Goal: Find specific page/section: Find specific page/section

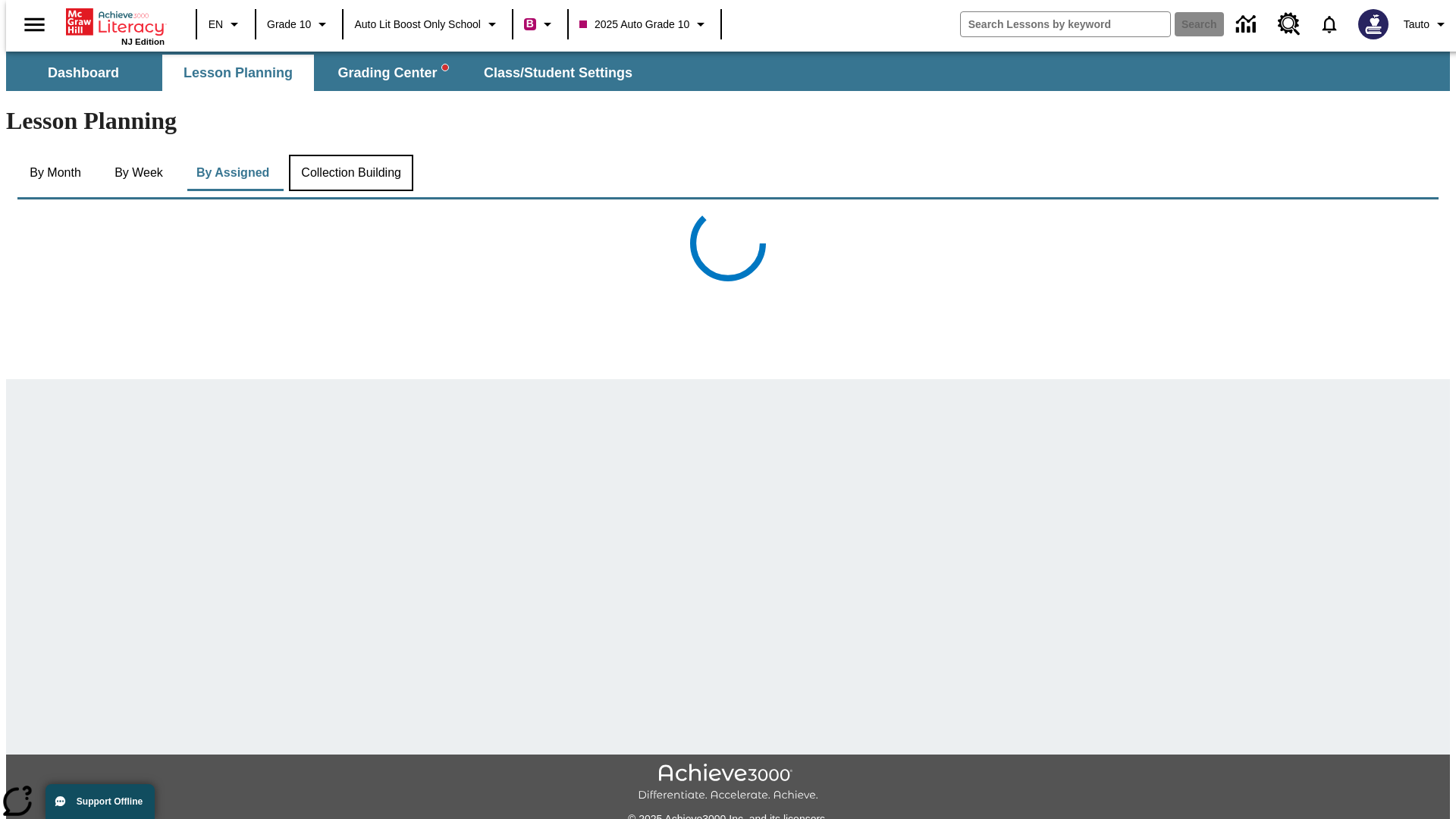
click at [350, 155] on button "Collection Building" at bounding box center [350, 173] width 124 height 36
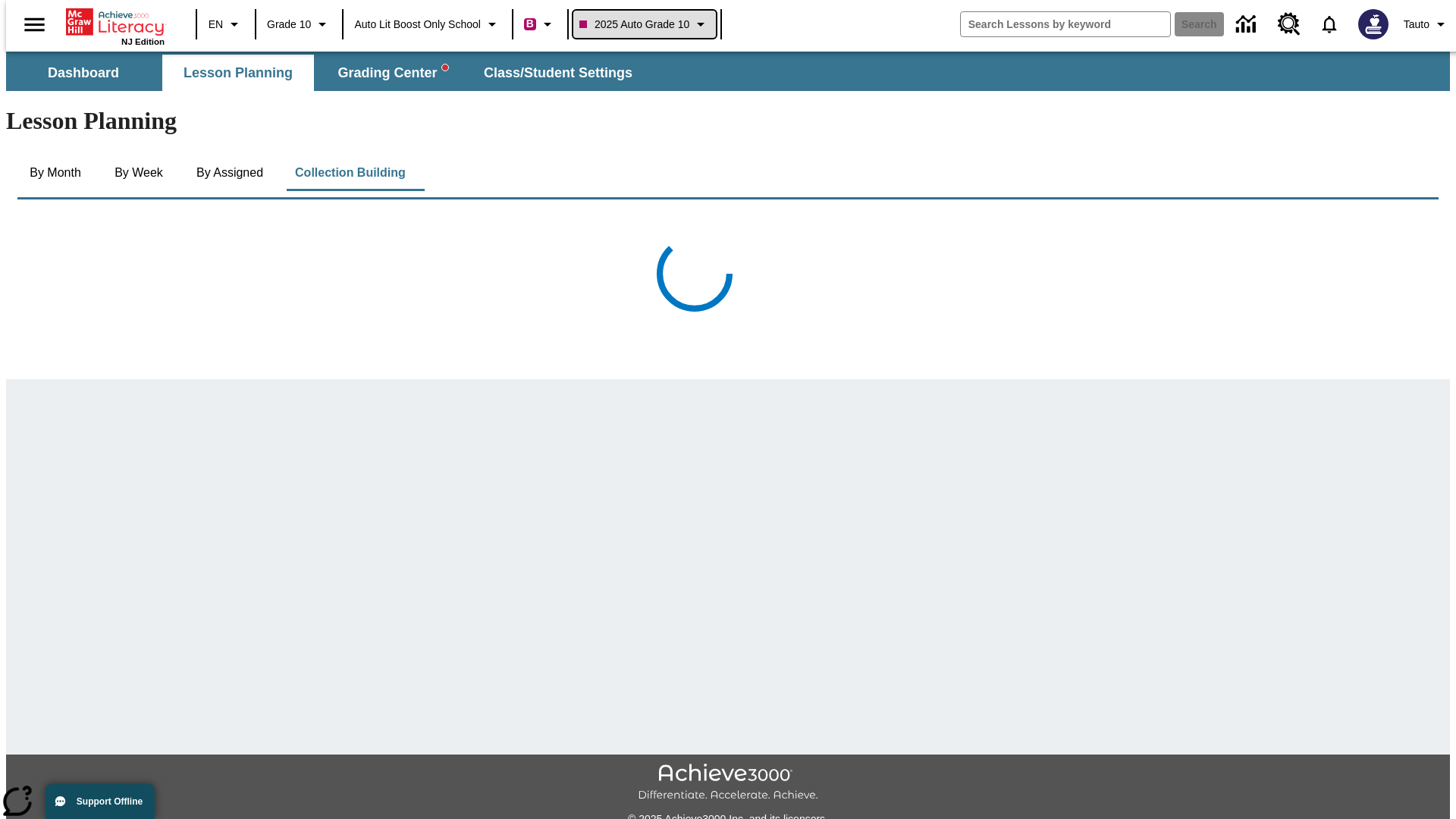
click at [646, 24] on span "2025 Auto Grade 10" at bounding box center [634, 25] width 110 height 16
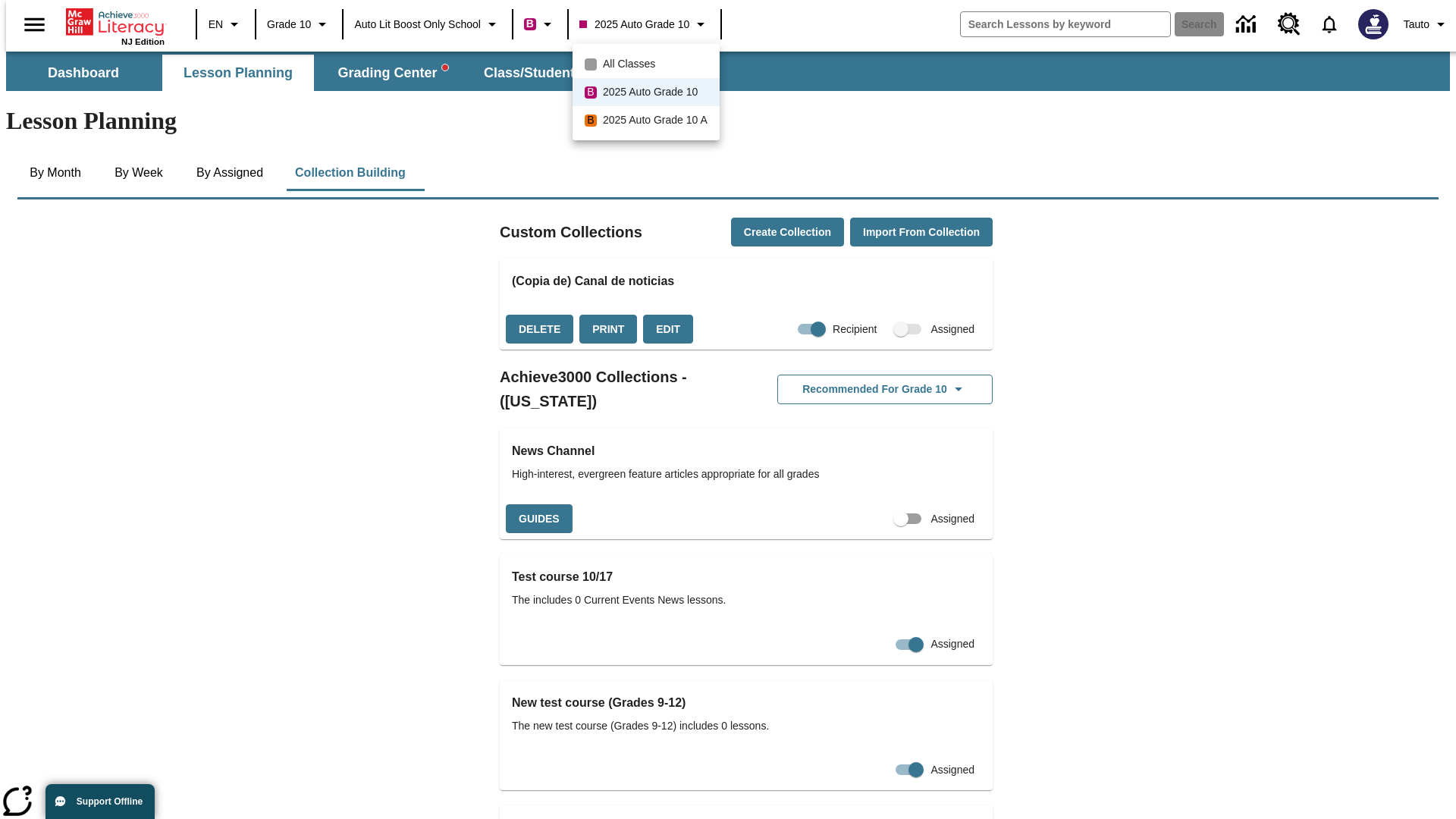
click at [648, 64] on span "All Classes" at bounding box center [629, 64] width 53 height 16
